Goal: Transaction & Acquisition: Book appointment/travel/reservation

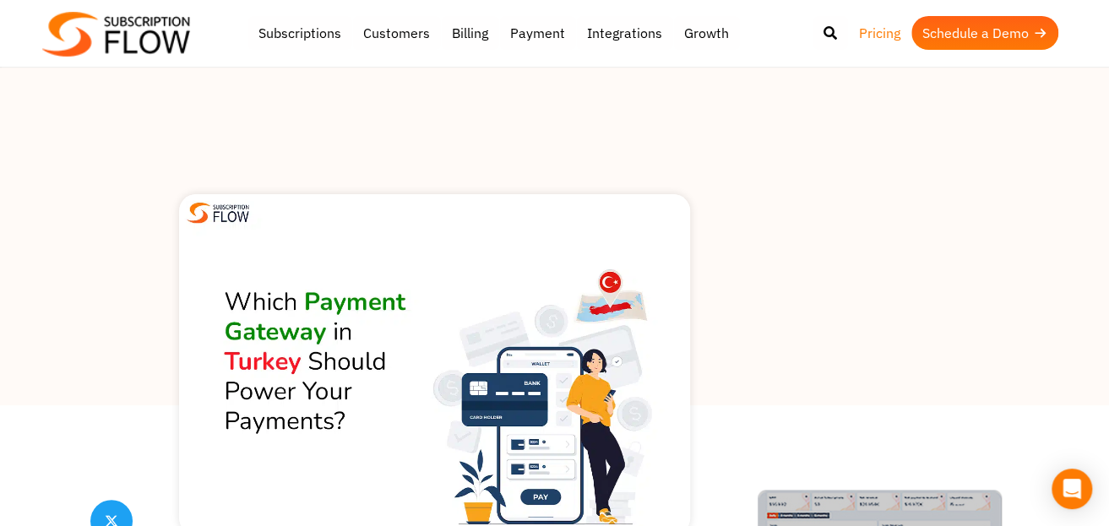
click at [866, 35] on link "Pricing" at bounding box center [879, 33] width 63 height 34
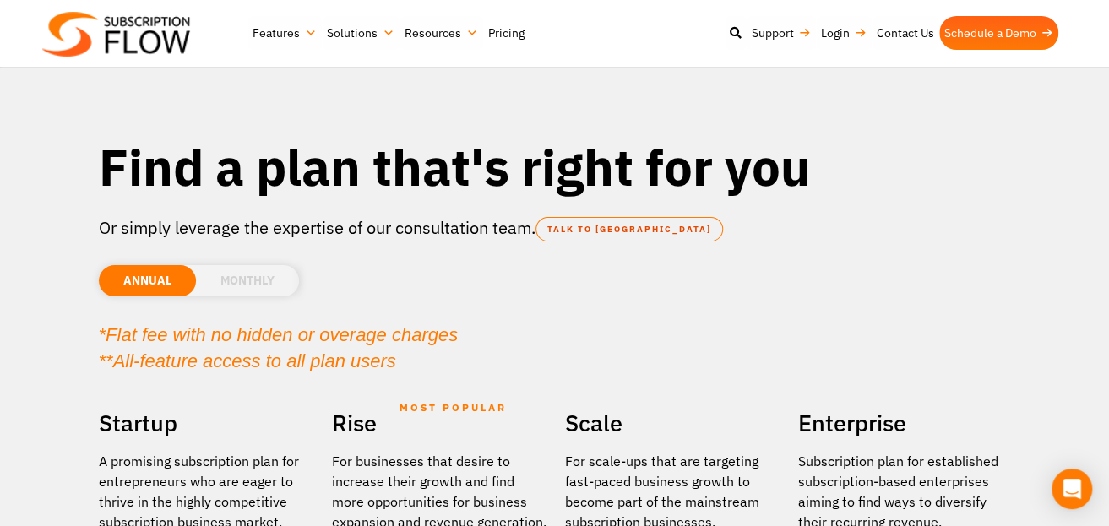
click at [313, 182] on h1 "Find a plan that's right for you" at bounding box center [555, 166] width 912 height 63
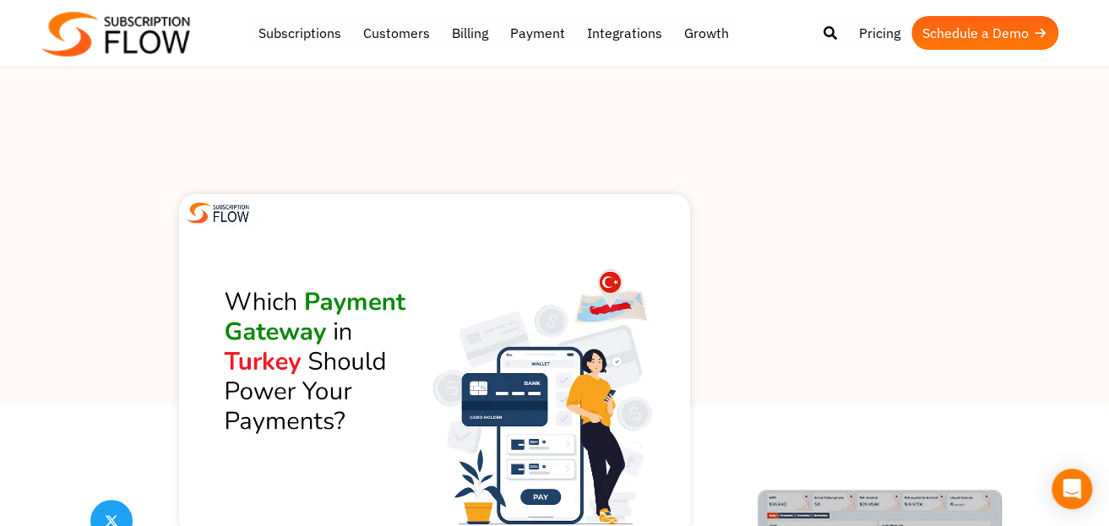
click at [215, 142] on div at bounding box center [554, 237] width 1109 height 338
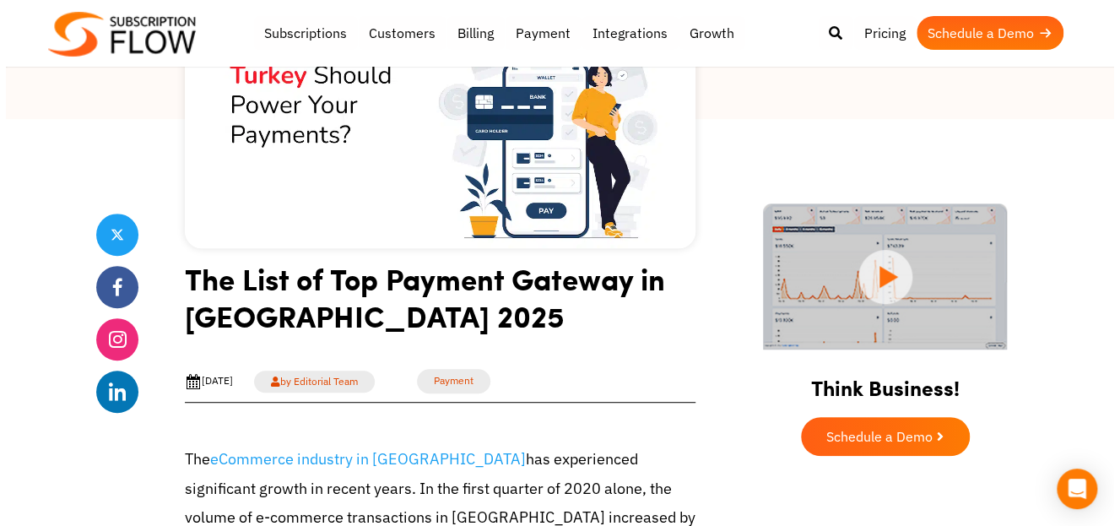
scroll to position [236, 0]
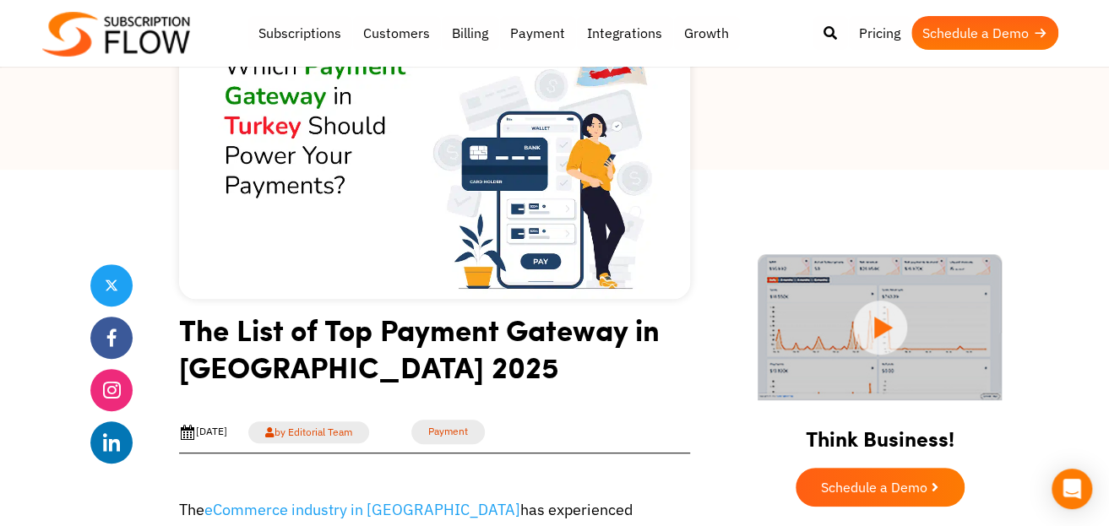
click at [1015, 35] on link "Schedule a Demo" at bounding box center [984, 33] width 147 height 34
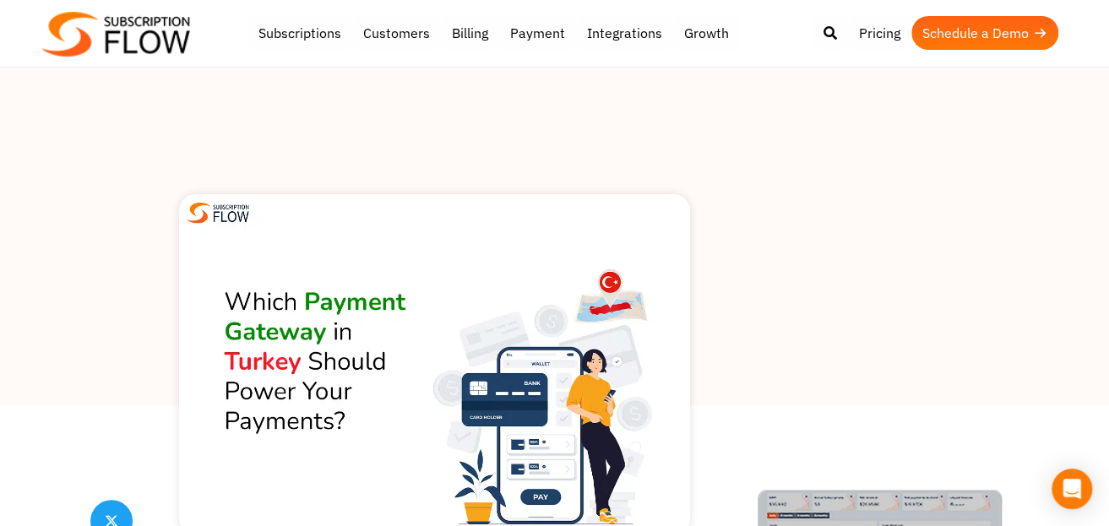
click at [501, 156] on div at bounding box center [554, 237] width 1109 height 338
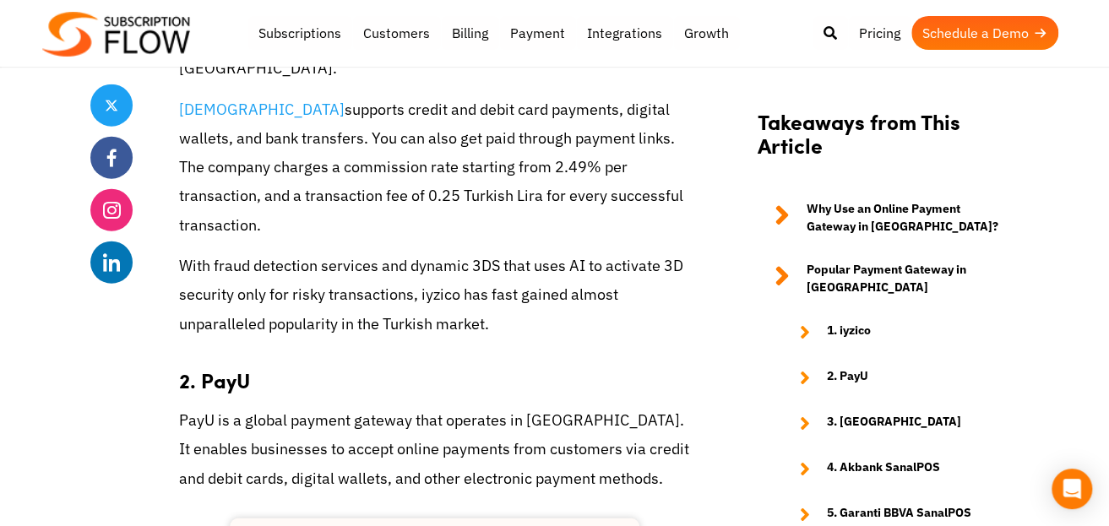
scroll to position [1857, 0]
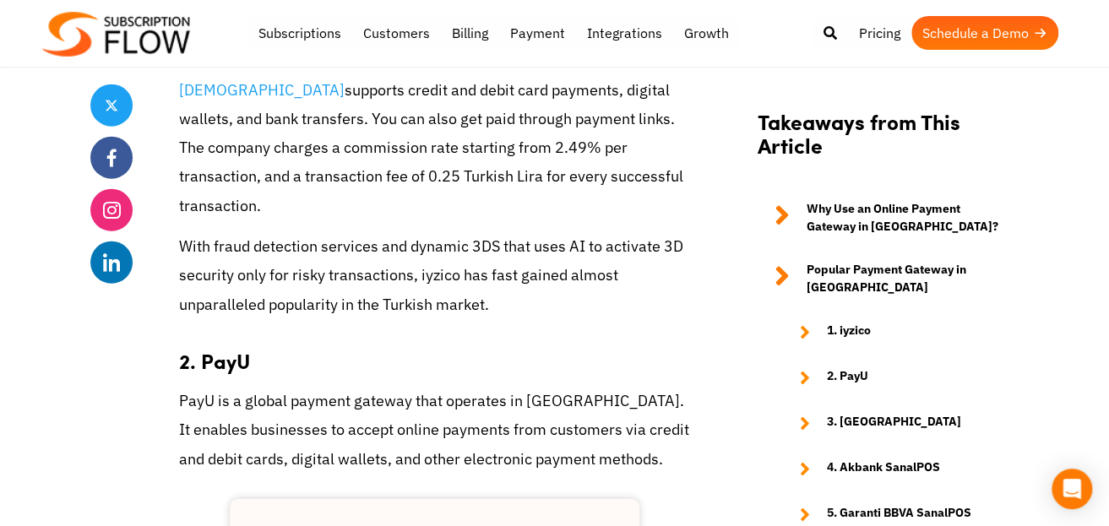
click at [509, 331] on h3 "2. PayU" at bounding box center [434, 352] width 511 height 42
